Goal: Information Seeking & Learning: Find specific page/section

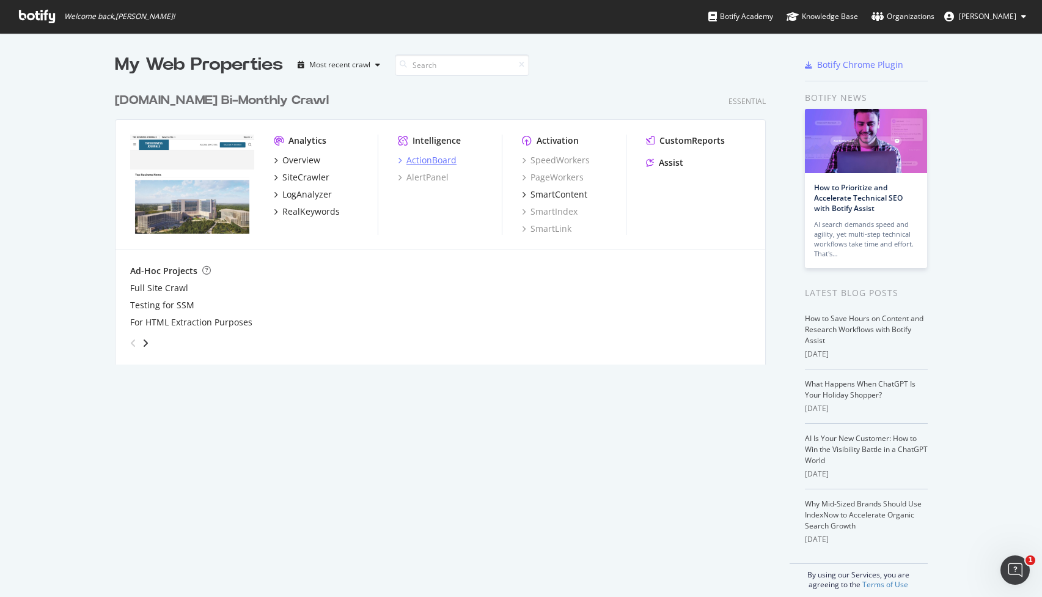
click at [410, 157] on div "ActionBoard" at bounding box center [432, 160] width 50 height 12
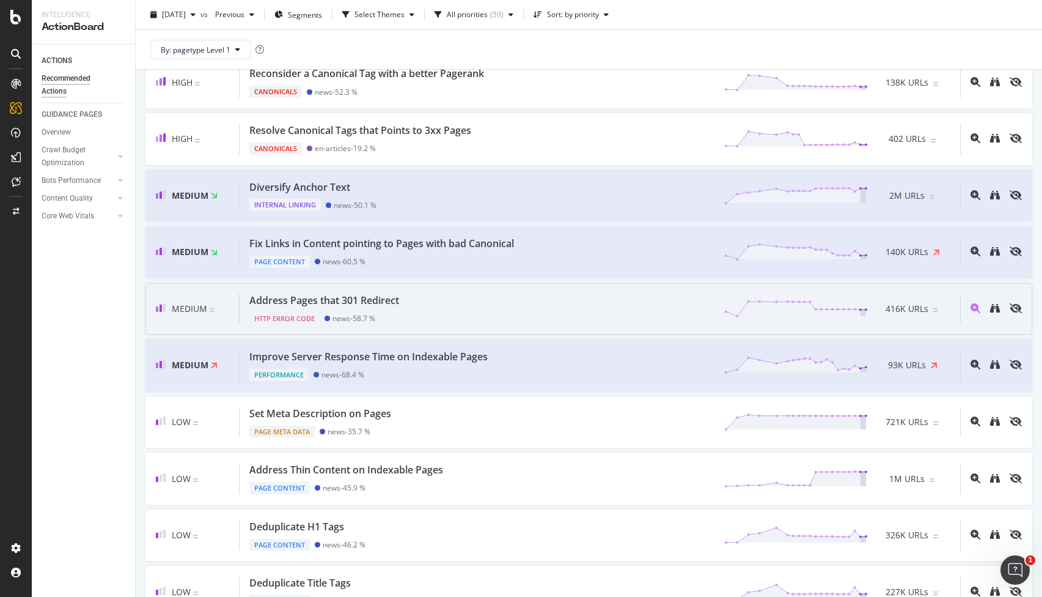
scroll to position [388, 0]
click at [476, 329] on div "Medium Address Pages that 301 Redirect HTTP Error Code news - 58.7 % 416K URLs" at bounding box center [589, 308] width 887 height 52
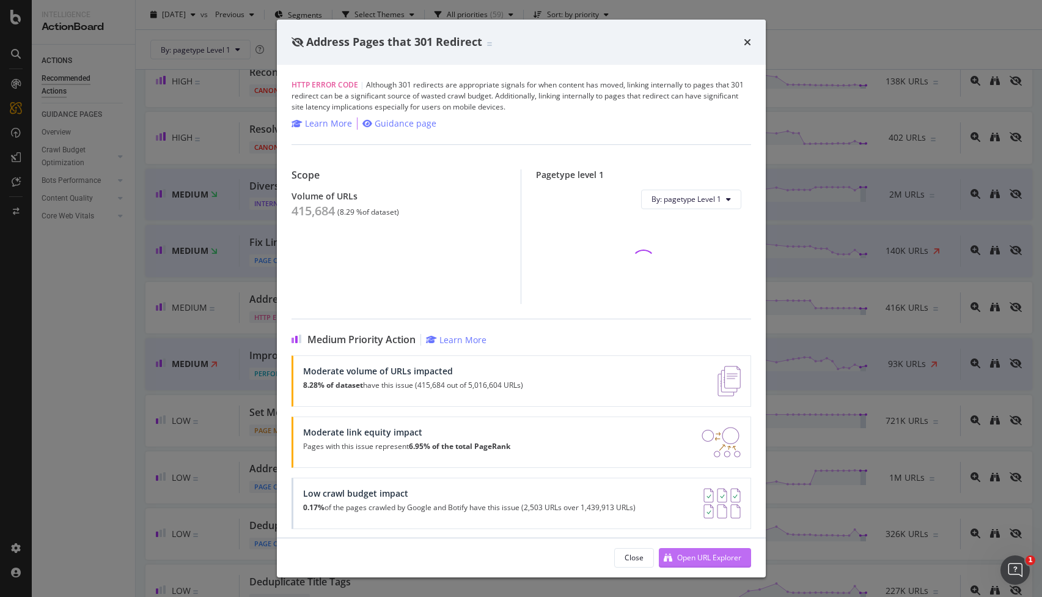
click at [683, 556] on div "Open URL Explorer" at bounding box center [709, 557] width 64 height 10
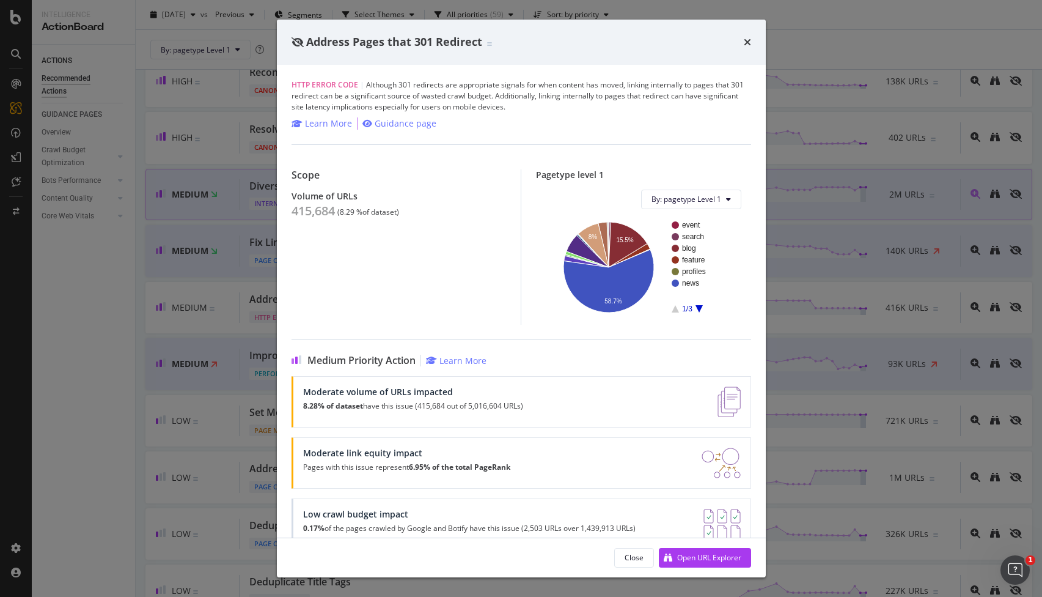
click at [197, 210] on div "Address Pages that 301 Redirect HTTP Error Code | Although 301 redirects are ap…" at bounding box center [521, 298] width 1042 height 597
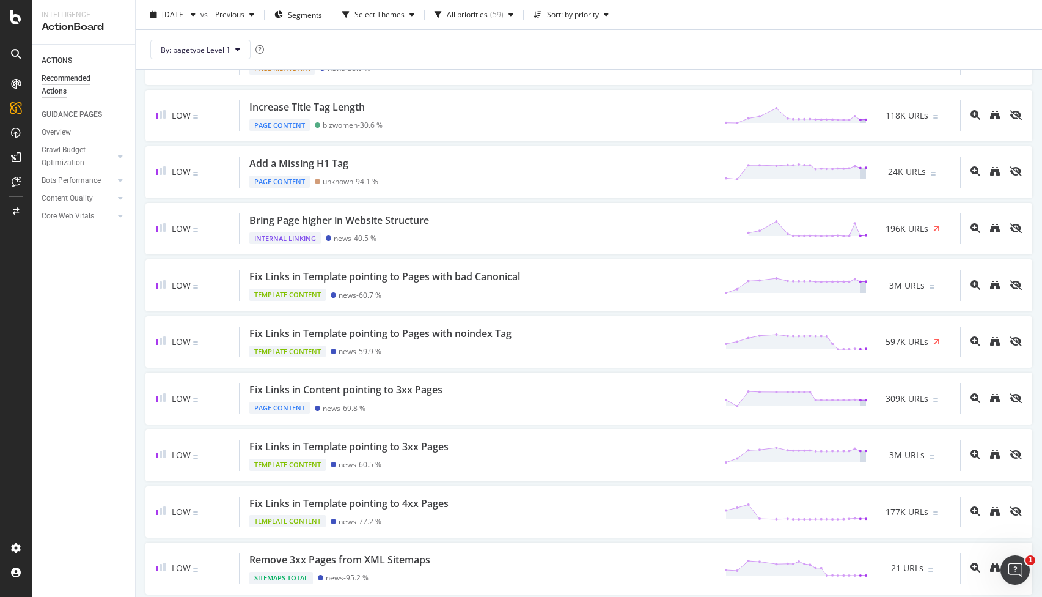
scroll to position [1234, 0]
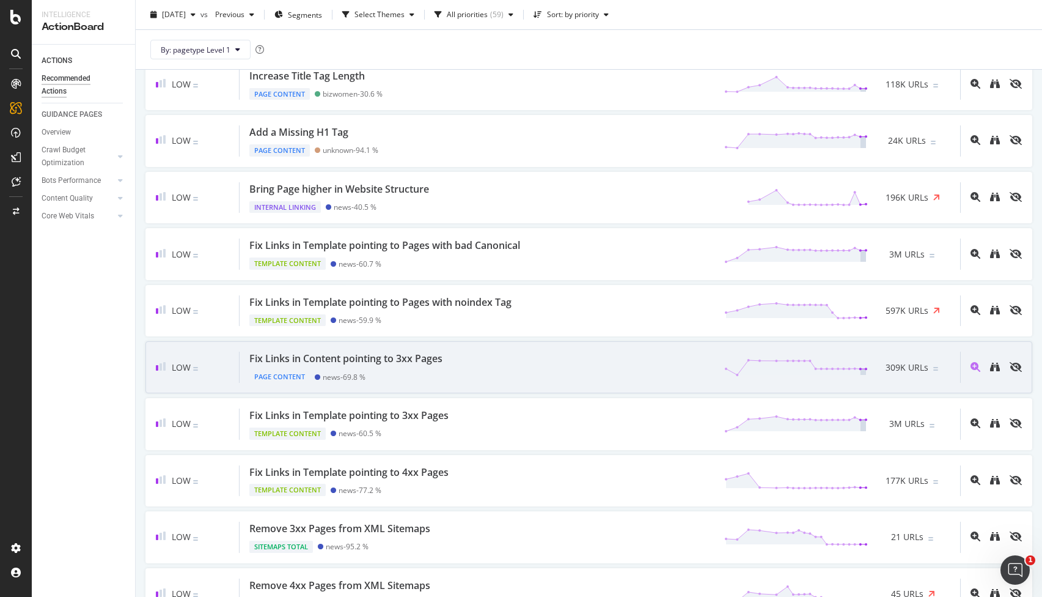
click at [492, 369] on div "Fix Links in Content pointing to 3xx Pages Page Content news - 69.8 % 309K URLs" at bounding box center [600, 367] width 721 height 31
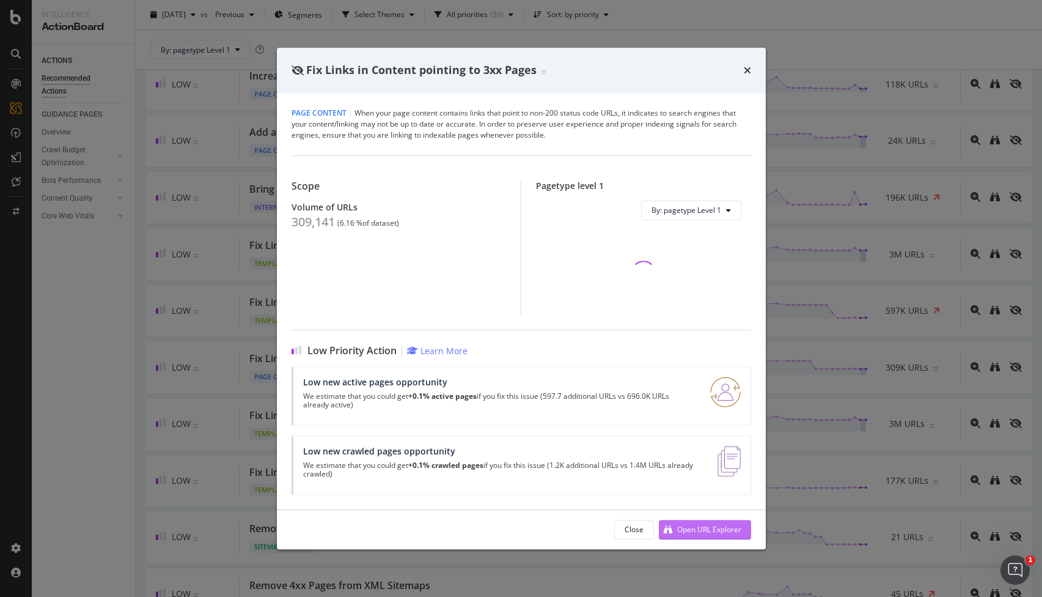
click at [693, 525] on div "Open URL Explorer" at bounding box center [709, 529] width 64 height 10
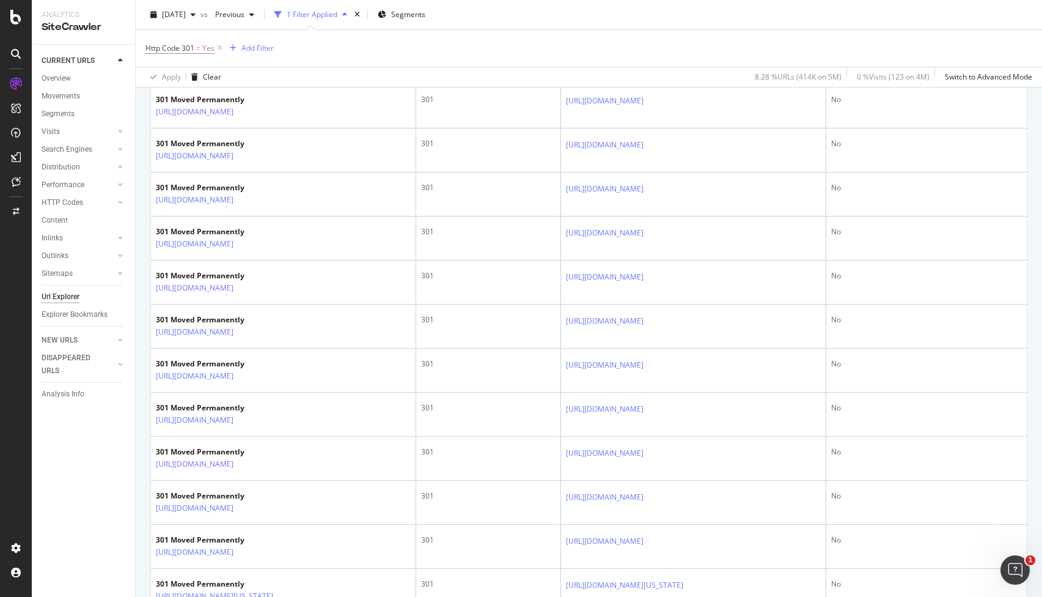
scroll to position [2120, 0]
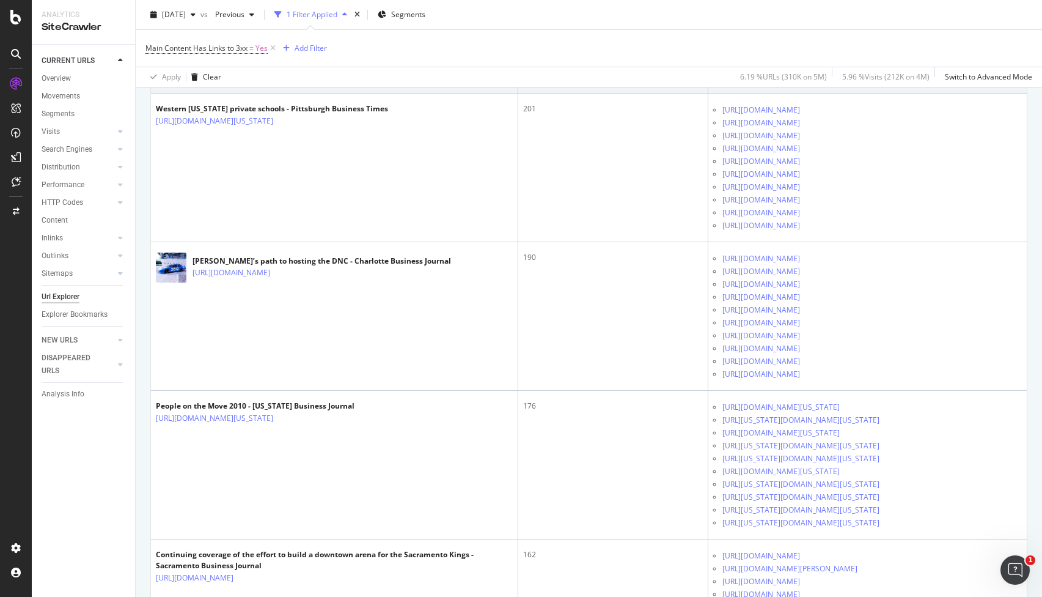
scroll to position [768, 0]
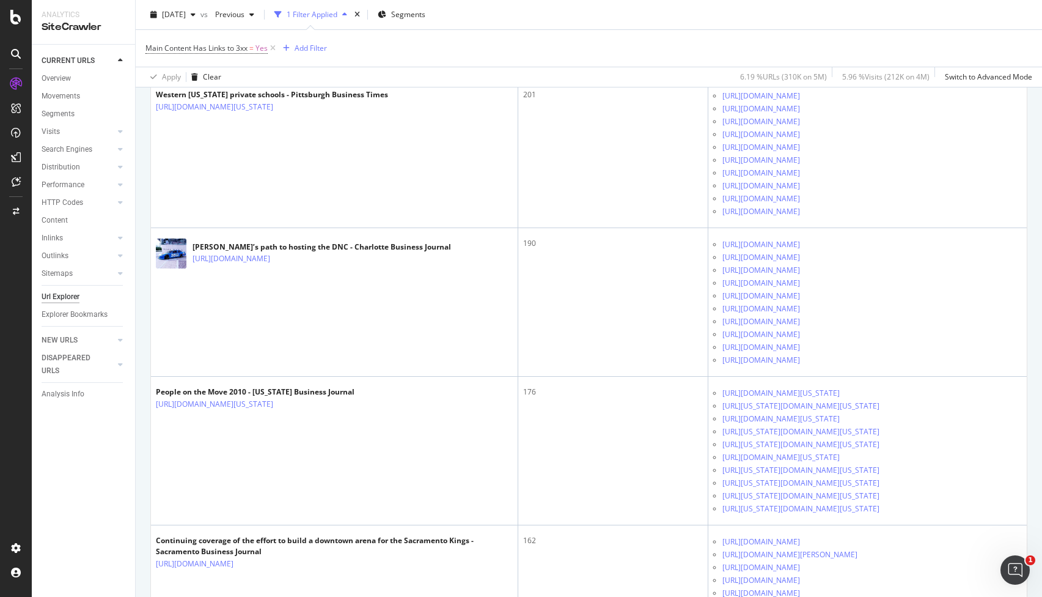
drag, startPoint x: 295, startPoint y: 205, endPoint x: 191, endPoint y: 179, distance: 107.8
click at [191, 79] on td "The Inside Track: Baltimore Grand Prix coverage - Baltimore Business Journal [U…" at bounding box center [334, 5] width 367 height 149
copy link "[URL][DOMAIN_NAME]"
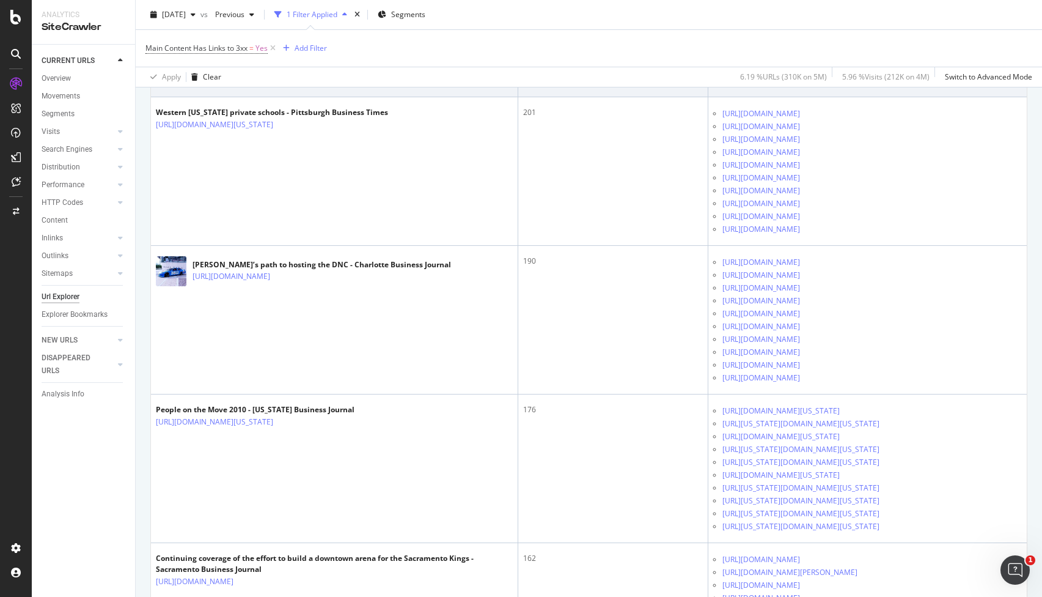
scroll to position [739, 0]
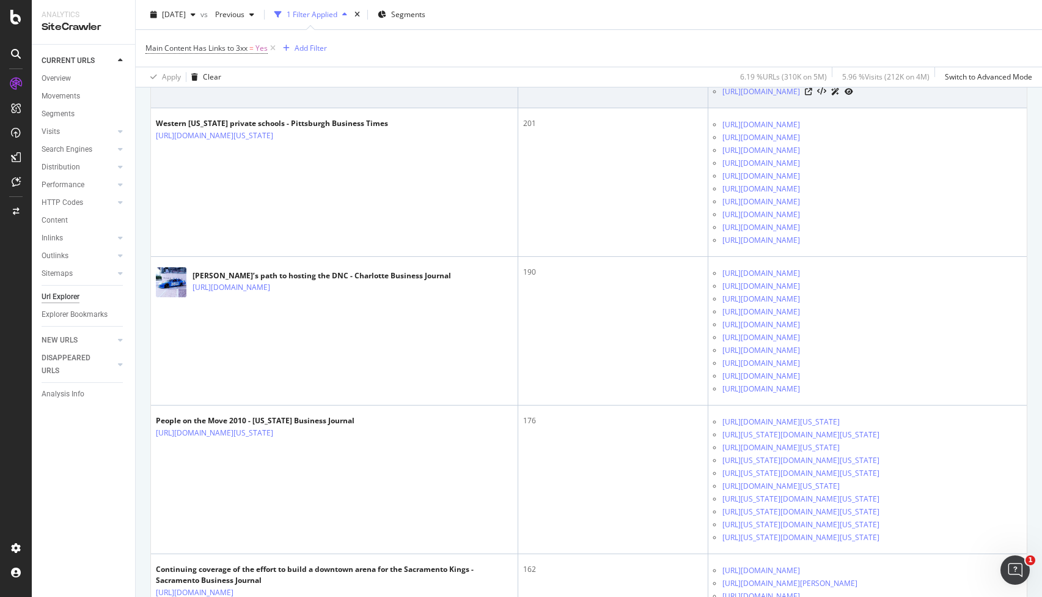
drag, startPoint x: 781, startPoint y: 207, endPoint x: 735, endPoint y: 206, distance: 45.3
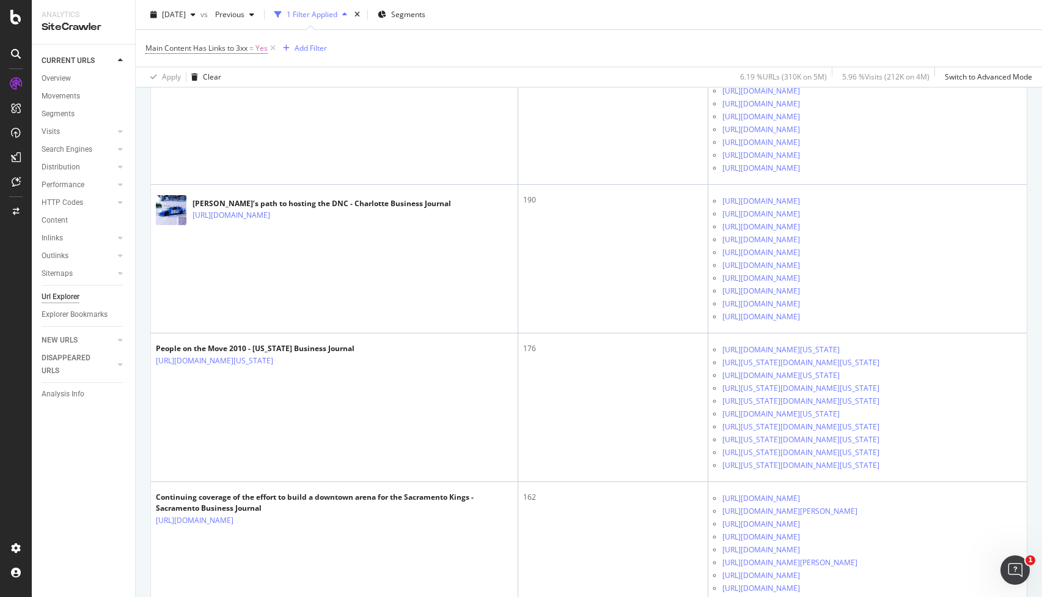
scroll to position [797, 0]
